Goal: Task Accomplishment & Management: Use online tool/utility

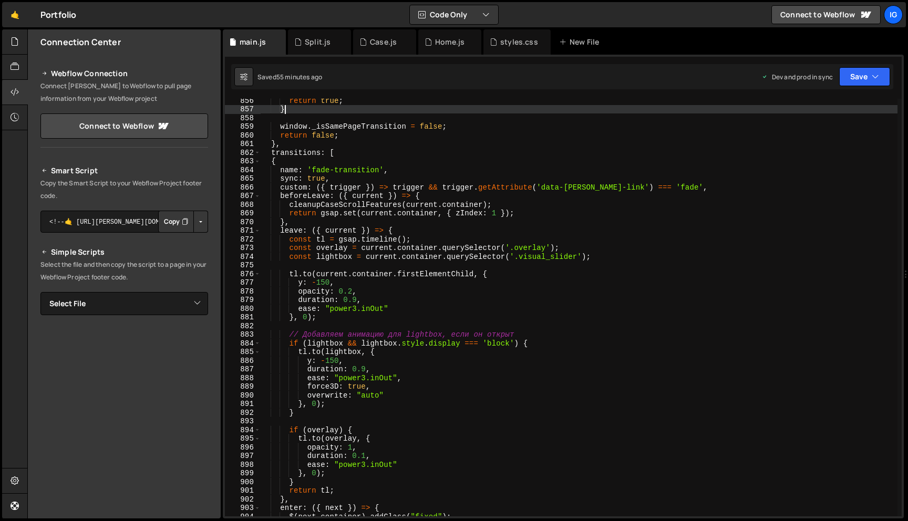
scroll to position [7417, 0]
click at [379, 151] on div "return true ; } window . _isSamePageTransition = false ; return false ; } , tra…" at bounding box center [578, 313] width 637 height 435
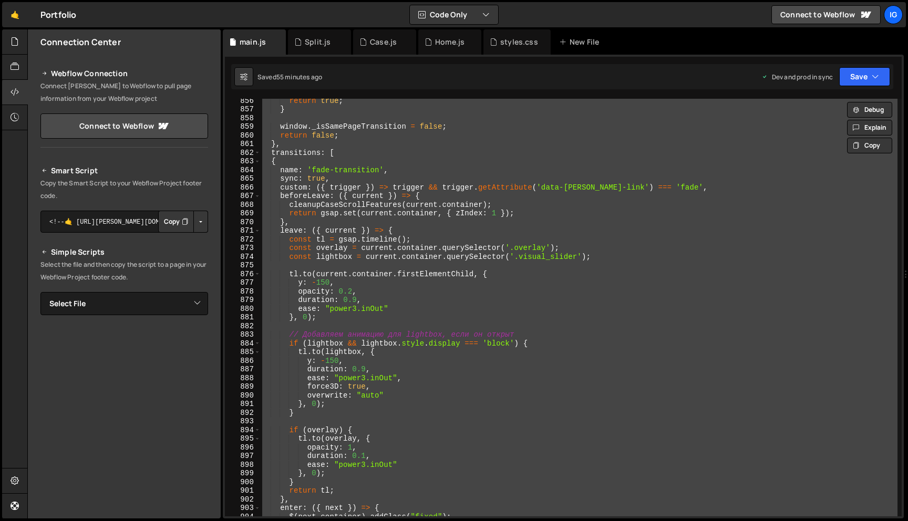
click at [346, 175] on div "return true ; } window . _isSamePageTransition = false ; return false ; } , tra…" at bounding box center [578, 313] width 637 height 435
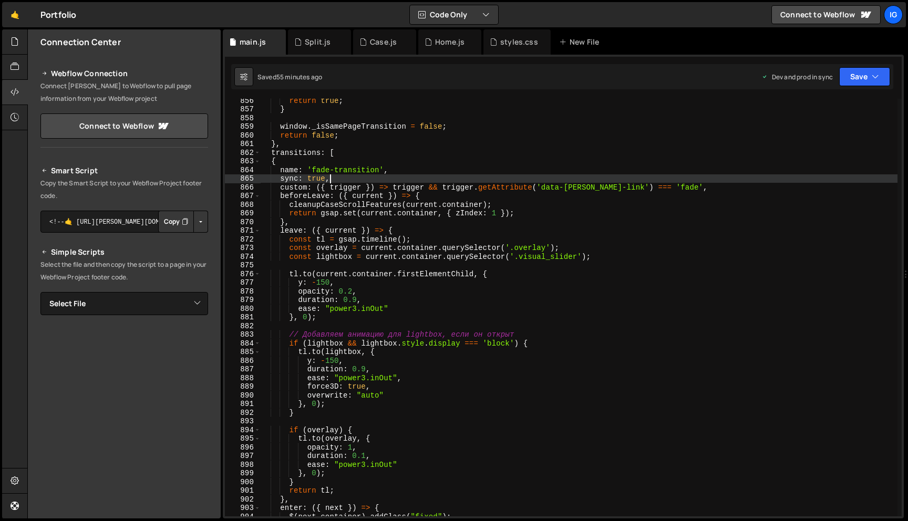
type textarea "});"
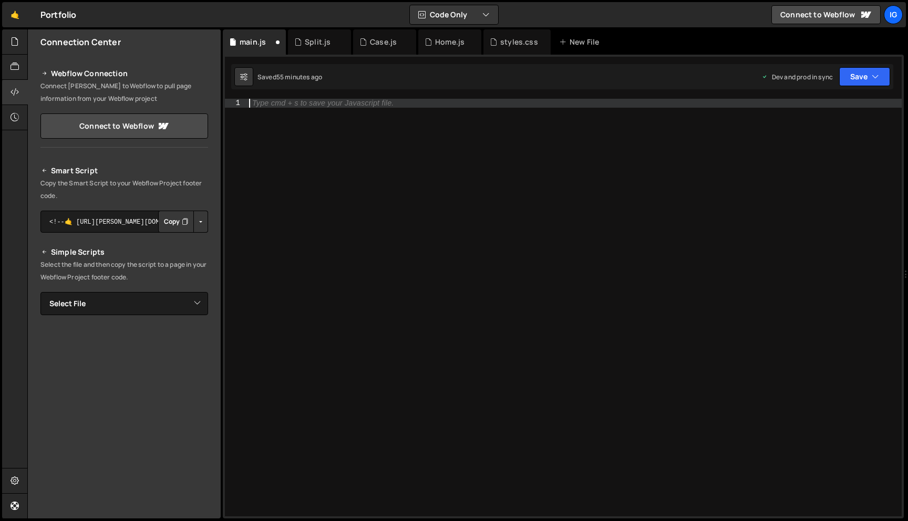
paste textarea
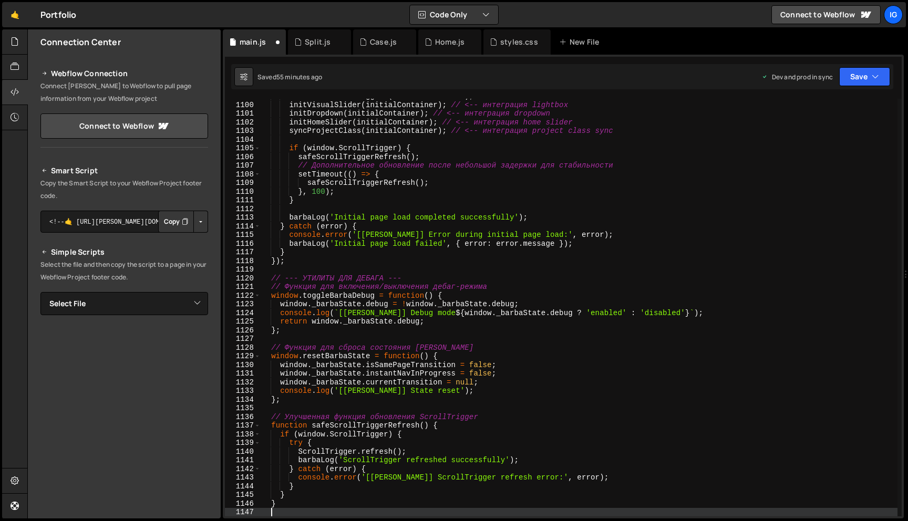
scroll to position [9528, 0]
click at [851, 85] on button "Save" at bounding box center [864, 76] width 51 height 19
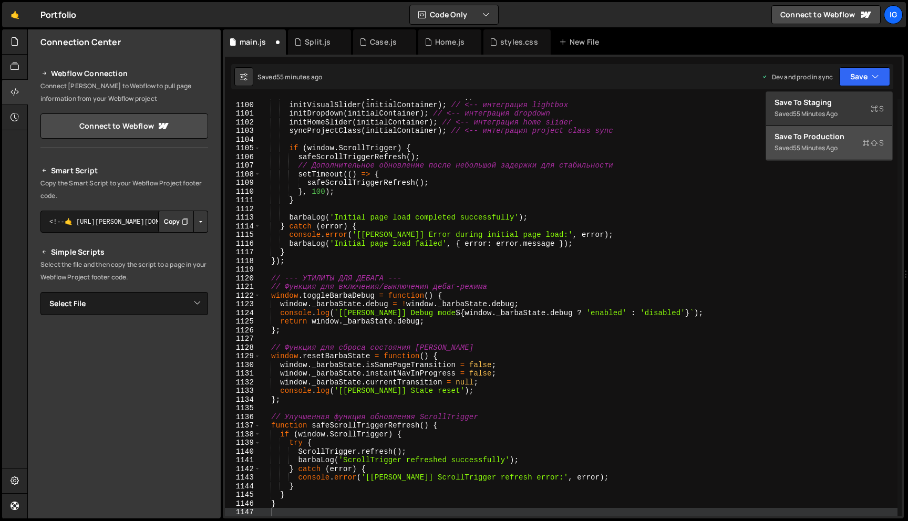
click at [816, 141] on div "Save to Production S" at bounding box center [829, 136] width 109 height 11
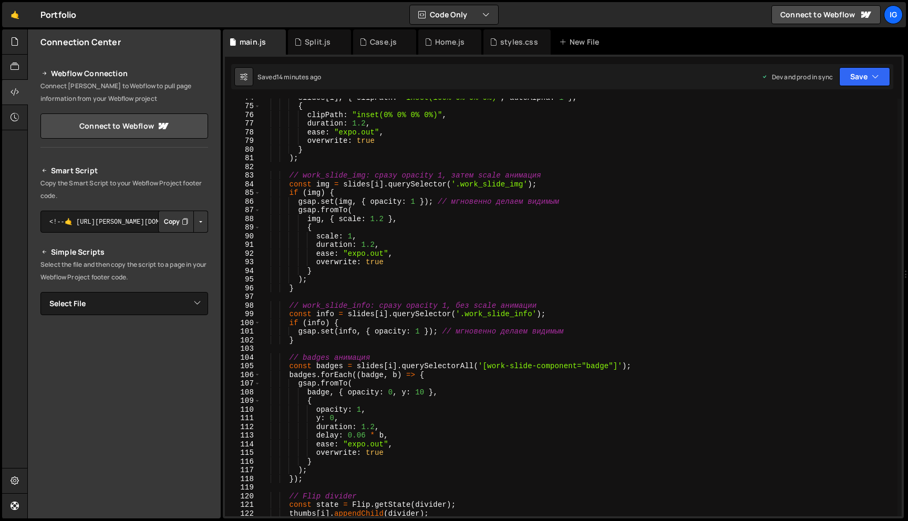
scroll to position [0, 0]
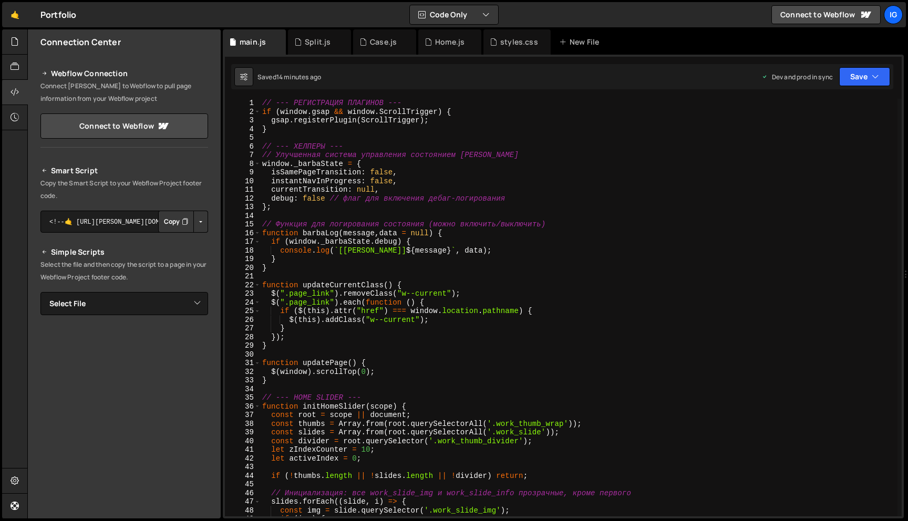
click at [262, 100] on div "// --- РЕГИСТРАЦИЯ ПЛАГИНОВ --- if ( window . gsap && window . ScrollTrigger ) …" at bounding box center [578, 316] width 637 height 435
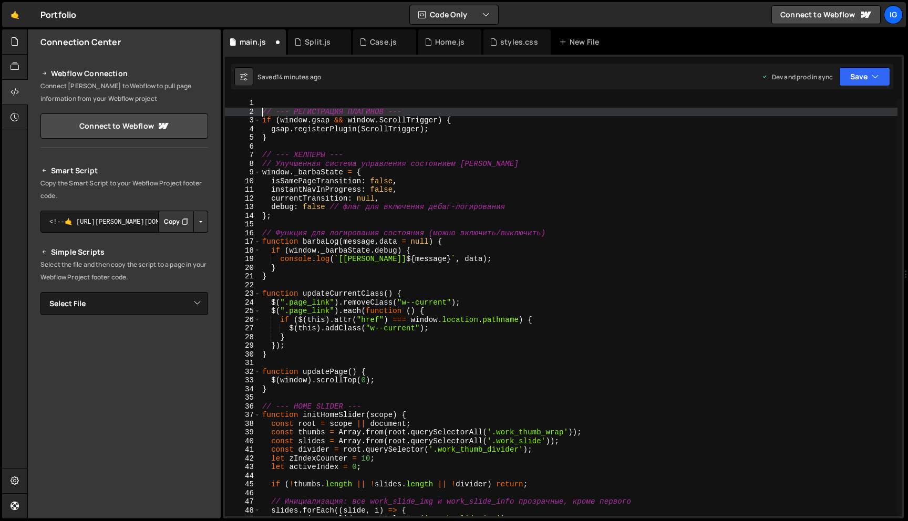
type textarea "// --- РЕГИСТРАЦИЯ ПЛАГИНОВ ---"
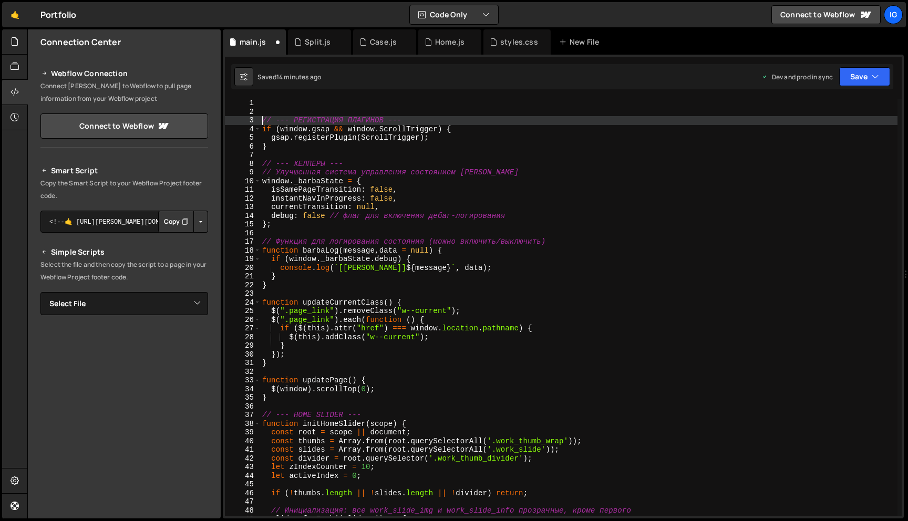
click at [269, 106] on div "// --- РЕГИСТРАЦИЯ ПЛАГИНОВ --- if ( window . gsap && window . ScrollTrigger ) …" at bounding box center [578, 316] width 637 height 435
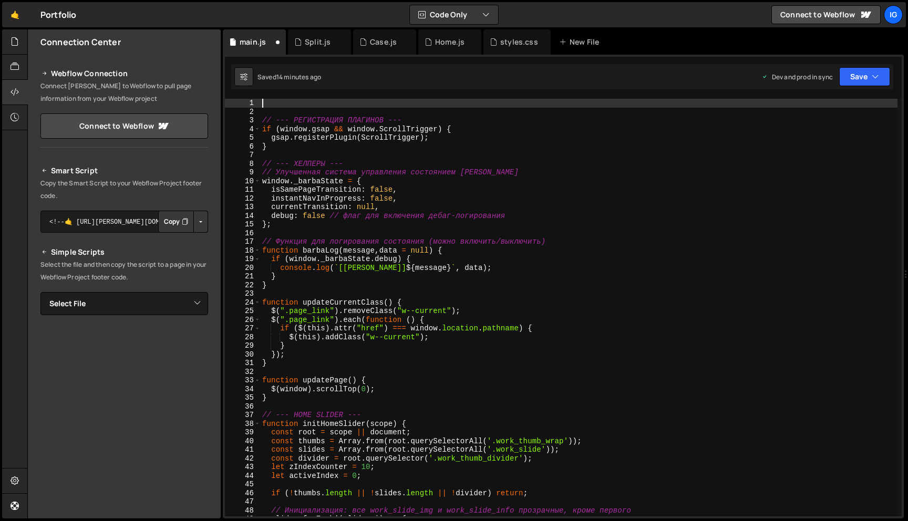
paste textarea "});"
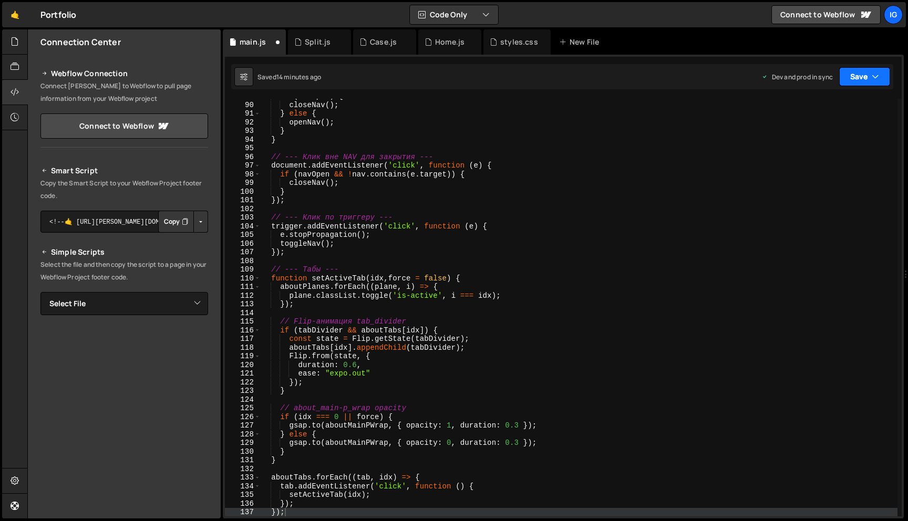
click at [850, 73] on button "Save" at bounding box center [864, 76] width 51 height 19
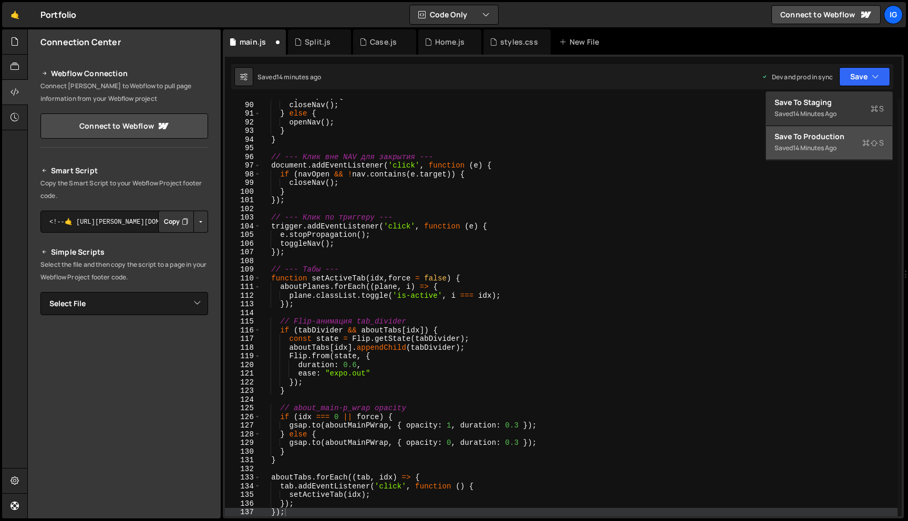
click at [836, 156] on button "Save to Production S Saved 14 minutes ago" at bounding box center [829, 143] width 126 height 34
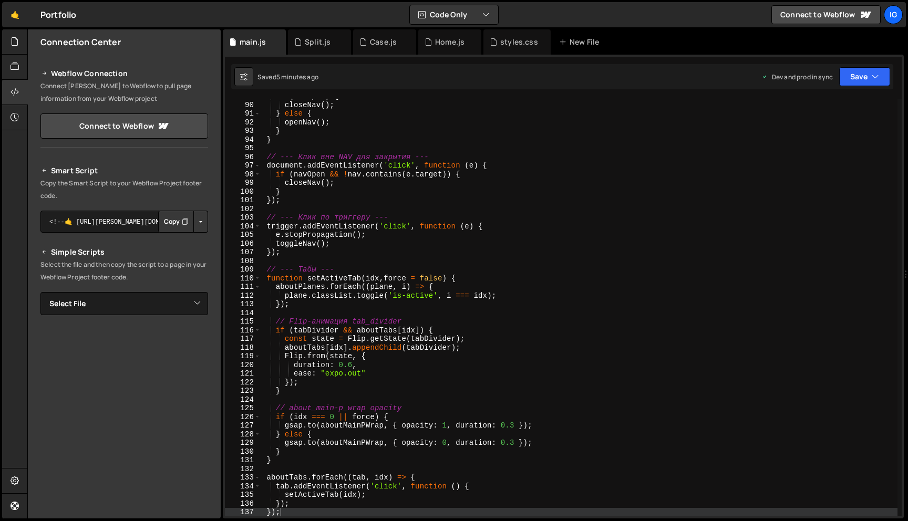
click at [441, 123] on div "if ( navOpen ) { closeNav ( ) ; } else { openNav ( ) ; } } // --- Клик вне NAV …" at bounding box center [578, 309] width 637 height 435
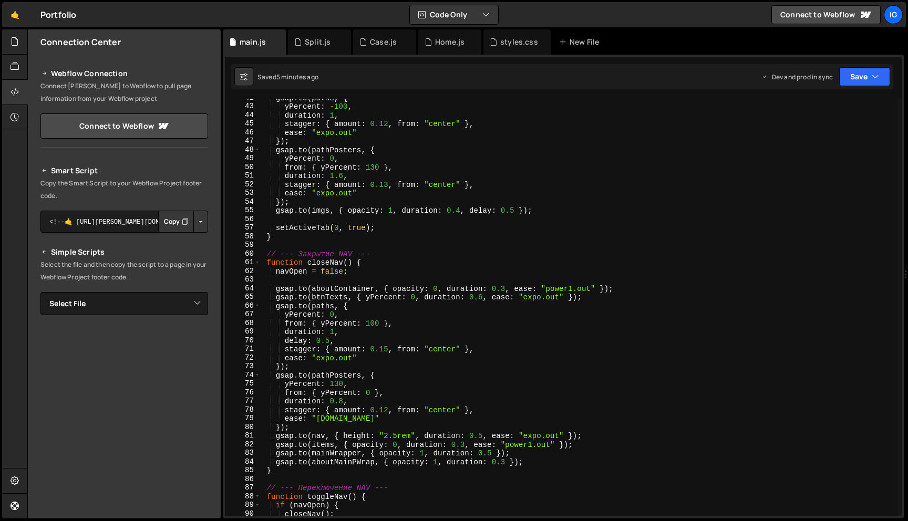
scroll to position [0, 0]
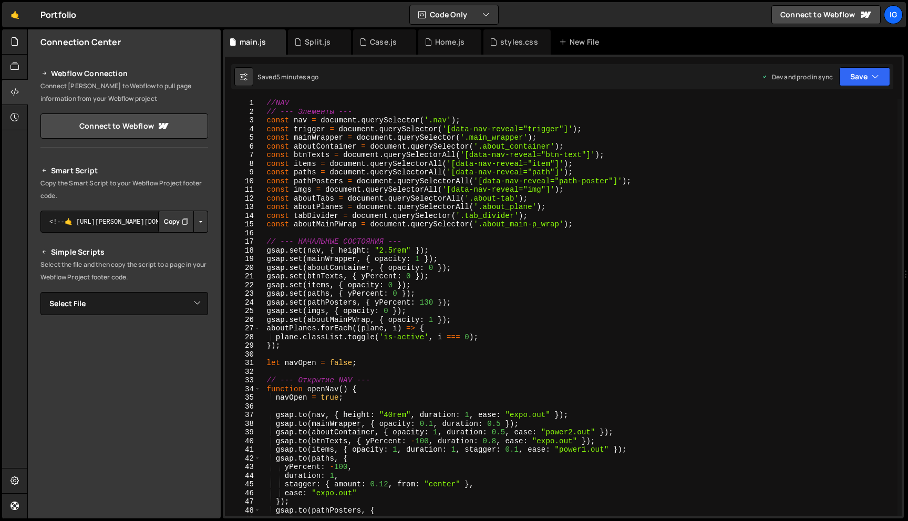
click at [407, 190] on div "//NAV // --- Элементы --- const nav = document . querySelector ( '.nav' ) ; con…" at bounding box center [578, 316] width 637 height 435
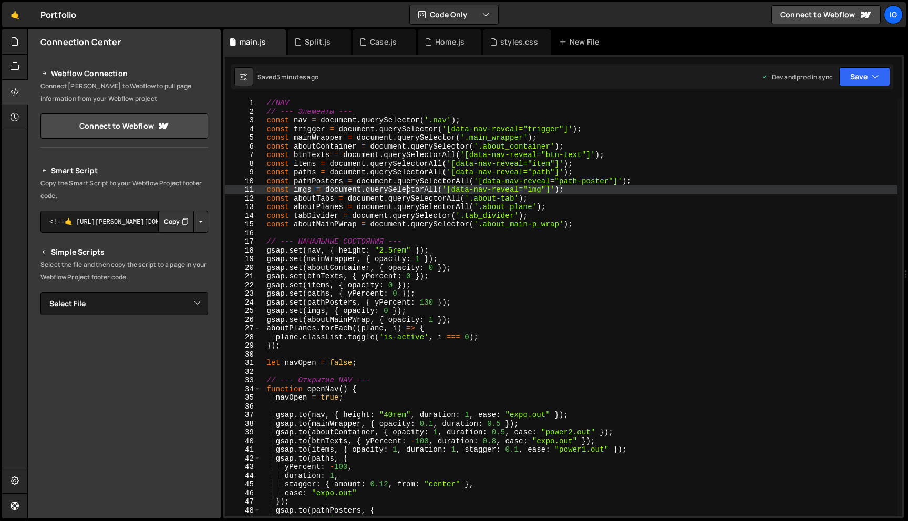
type textarea "}"
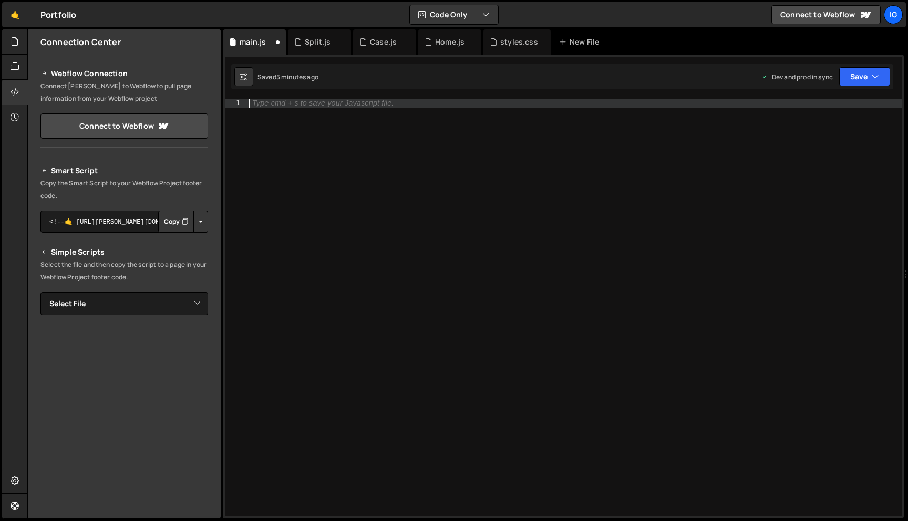
paste textarea
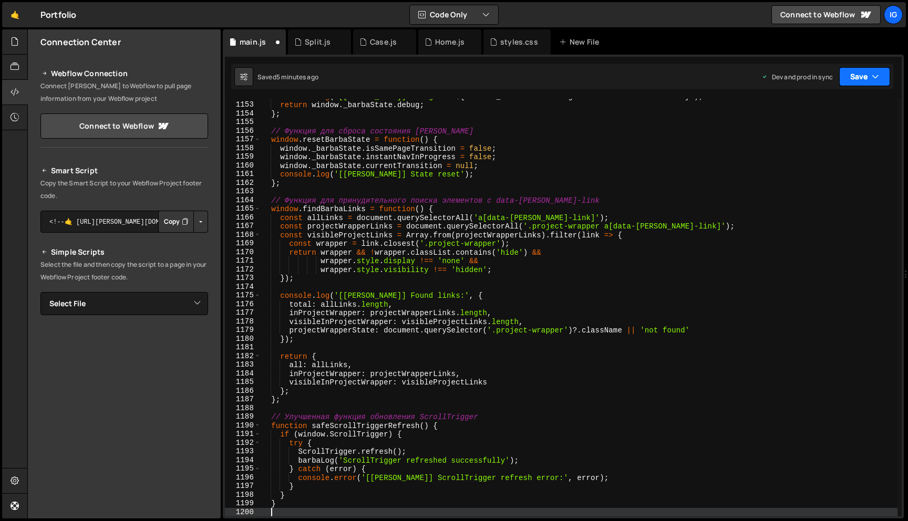
click at [849, 84] on button "Save" at bounding box center [864, 76] width 51 height 19
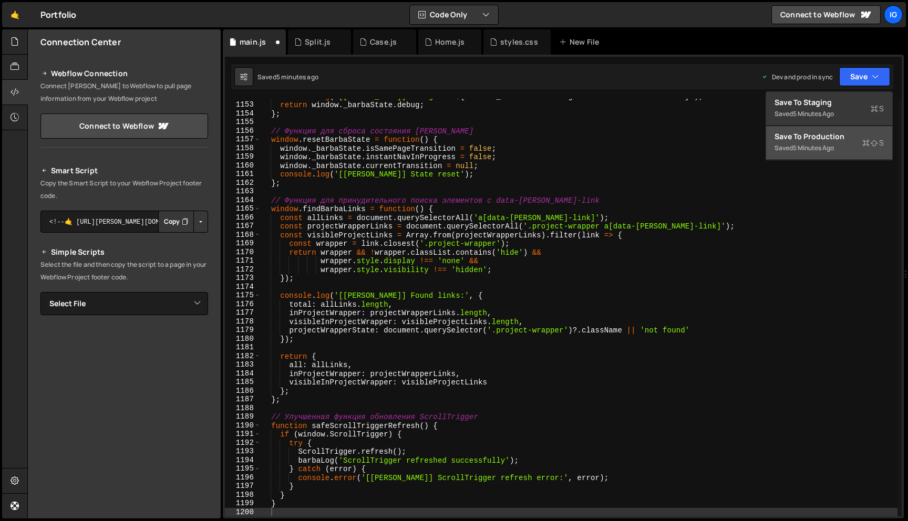
click at [816, 151] on div "5 minutes ago" at bounding box center [813, 147] width 41 height 9
